Goal: Find specific page/section: Find specific page/section

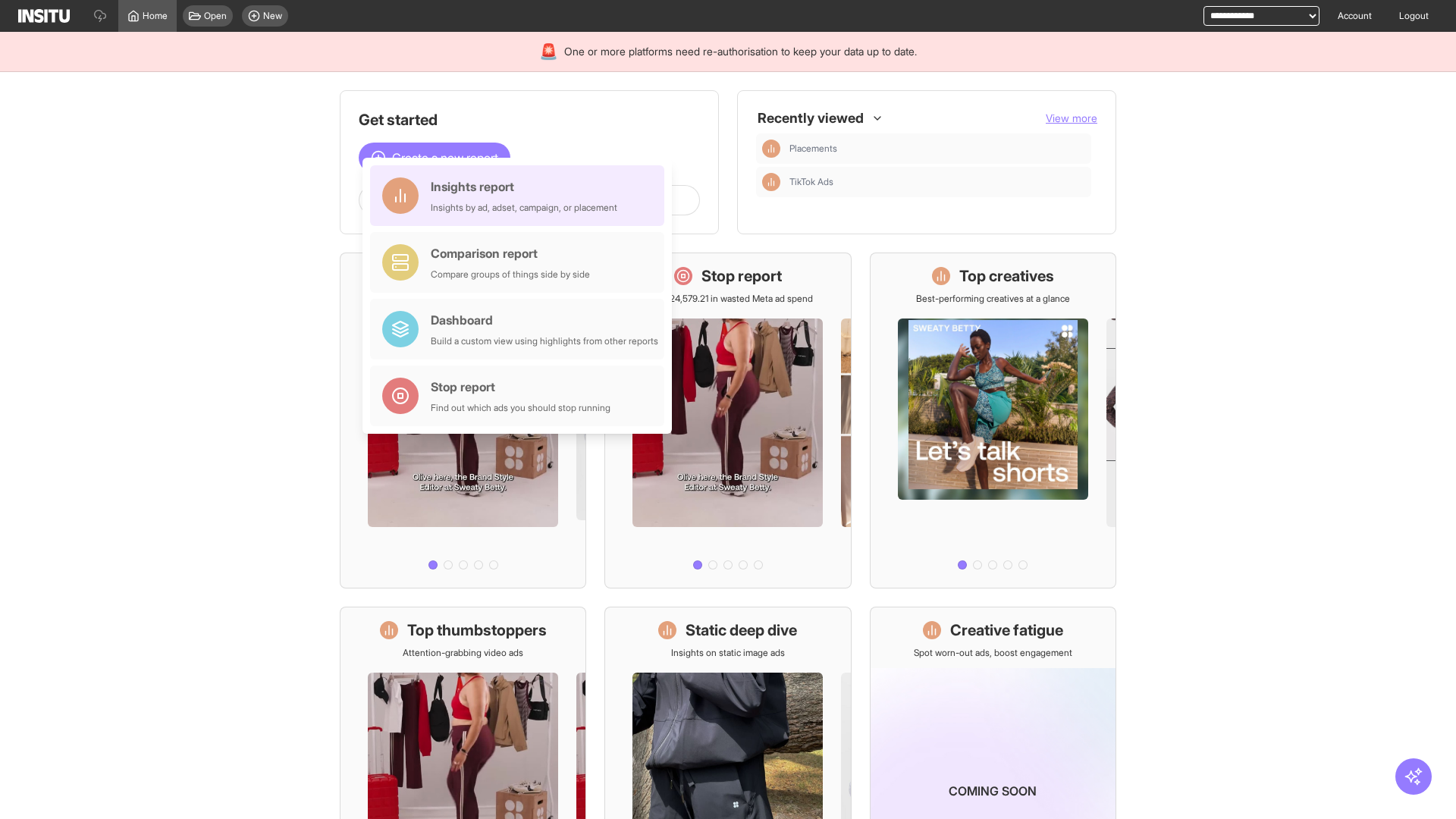
click at [521, 196] on div "Insights report Insights by ad, adset, campaign, or placement" at bounding box center [524, 195] width 186 height 37
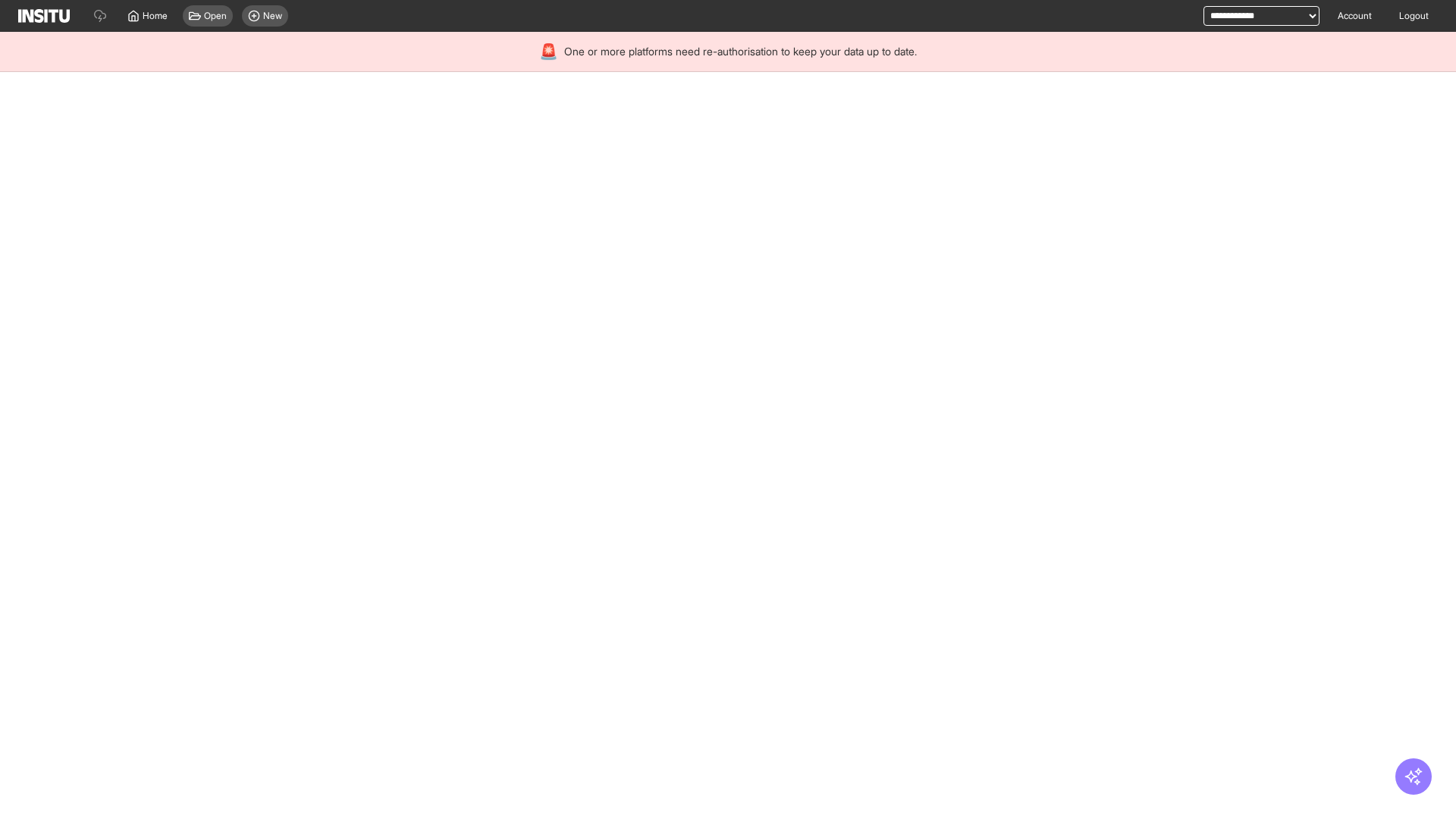
select select "**"
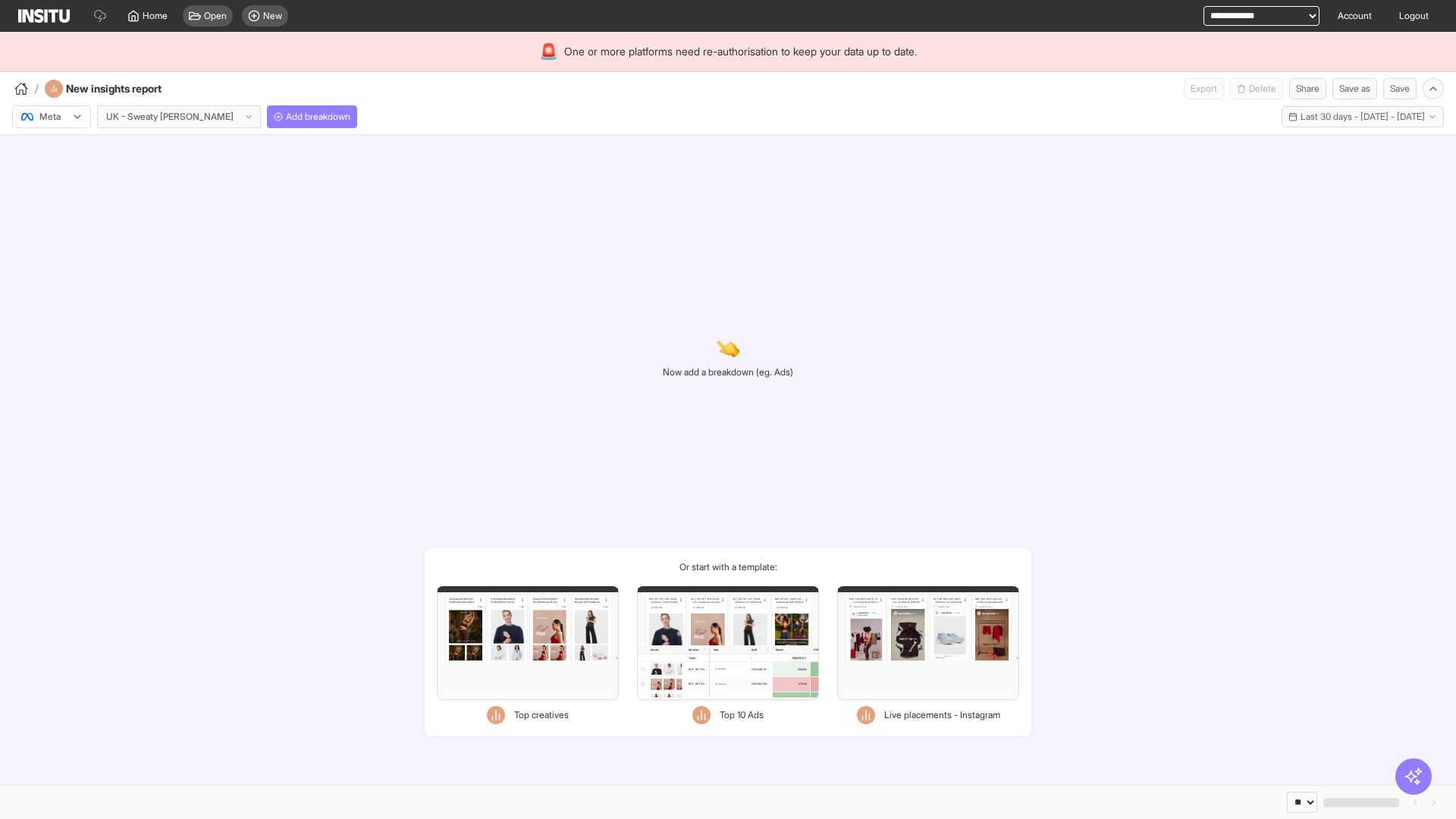
click at [51, 117] on div at bounding box center [41, 116] width 42 height 15
click at [55, 176] on span "TikTok" at bounding box center [53, 175] width 26 height 13
